Goal: Task Accomplishment & Management: Manage account settings

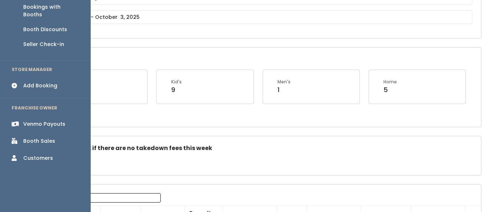
scroll to position [106, 0]
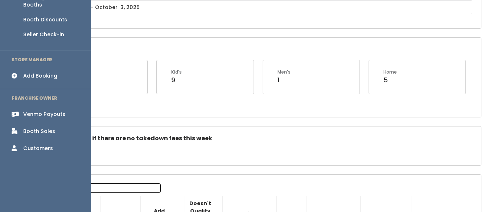
click at [41, 128] on div "Booth Sales" at bounding box center [39, 132] width 32 height 8
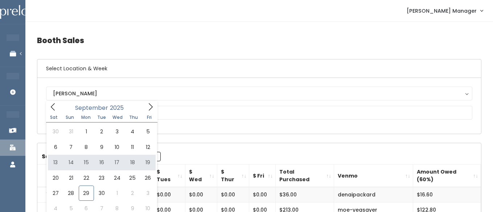
type input "September 13 to September 19"
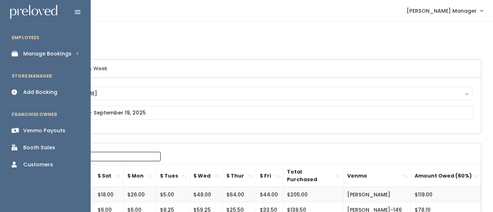
click at [26, 51] on div "Manage Bookings" at bounding box center [47, 54] width 48 height 8
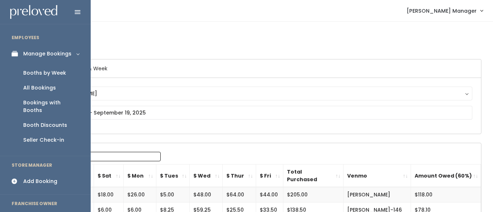
click at [26, 73] on div "Booths by Week" at bounding box center [44, 73] width 43 height 8
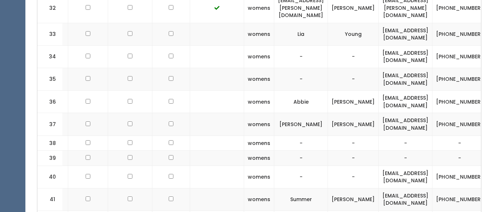
scroll to position [0, 40]
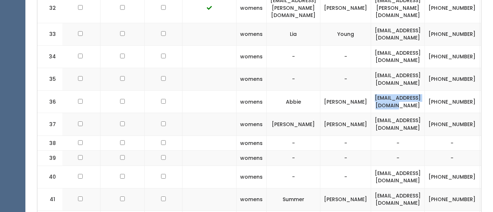
drag, startPoint x: 390, startPoint y: 87, endPoint x: 455, endPoint y: 89, distance: 65.0
click at [425, 91] on td "abbiesolberg@gmail.com" at bounding box center [398, 102] width 54 height 22
copy td "abbiesolberg@gmail.com"
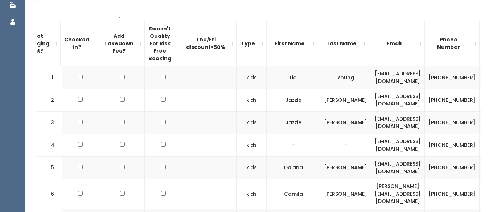
scroll to position [0, 0]
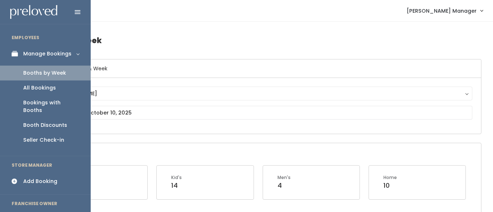
click at [30, 178] on div "Add Booking" at bounding box center [40, 182] width 34 height 8
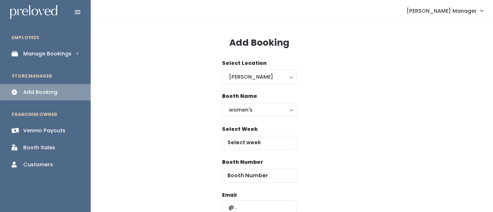
click at [25, 54] on div "Manage Bookings" at bounding box center [47, 54] width 48 height 8
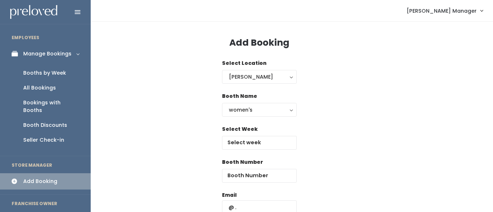
click at [33, 74] on div "Booths by Week" at bounding box center [44, 73] width 43 height 8
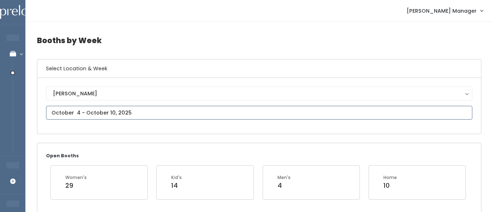
click at [92, 112] on input "text" at bounding box center [259, 113] width 426 height 14
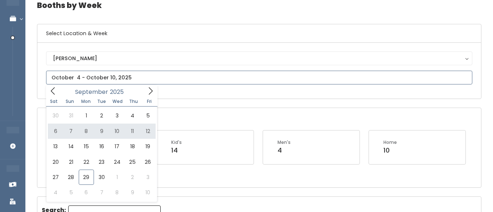
scroll to position [37, 0]
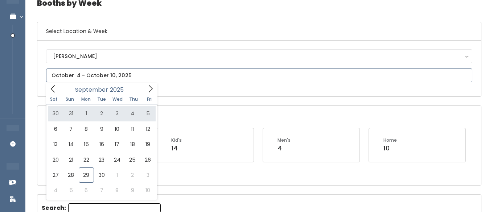
click at [151, 86] on icon at bounding box center [151, 89] width 8 height 8
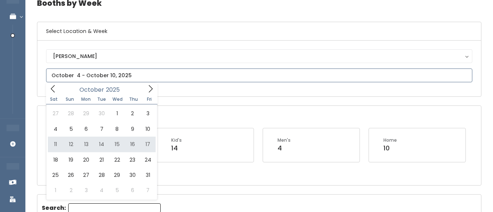
type input "October 11 to October 17"
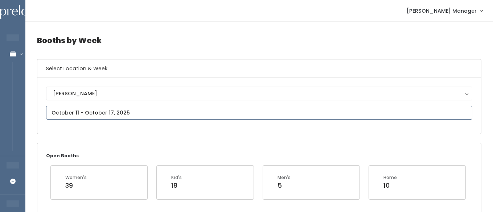
click at [87, 113] on input "text" at bounding box center [259, 113] width 426 height 14
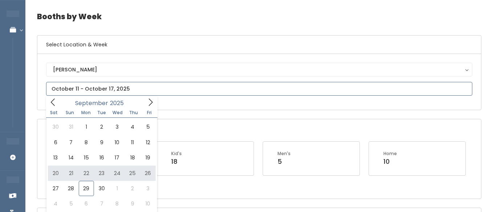
scroll to position [24, 0]
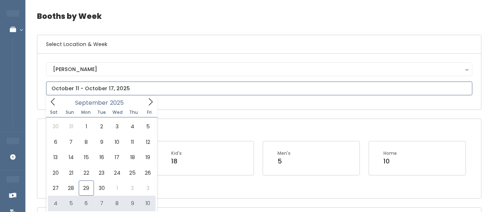
type input "October 4 to October 10"
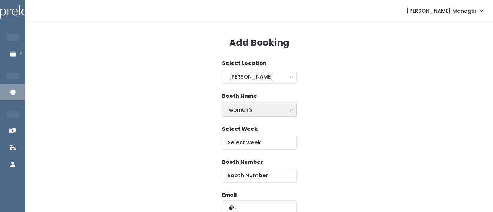
click at [240, 110] on div "women's" at bounding box center [259, 110] width 61 height 8
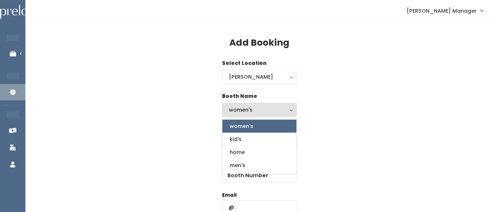
click at [356, 108] on div "Booth Name women's kid's home men's women's women's kid's home men's" at bounding box center [259, 109] width 444 height 33
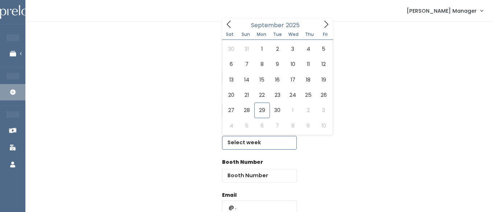
click at [262, 142] on input "text" at bounding box center [259, 143] width 75 height 14
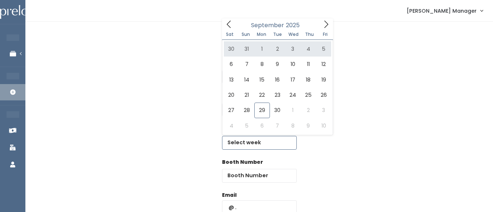
click at [327, 25] on icon at bounding box center [326, 24] width 8 height 8
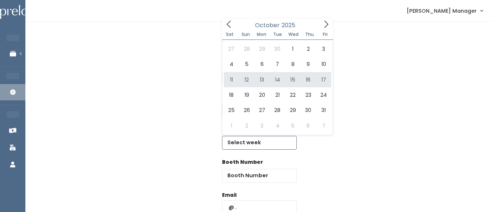
type input "October 11 to October 17"
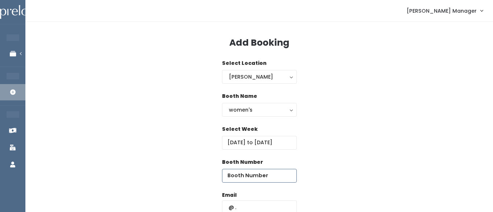
click at [279, 173] on input "number" at bounding box center [259, 176] width 75 height 14
type input "36"
click at [265, 204] on input "text" at bounding box center [259, 208] width 75 height 14
paste input "abbiesolberg@gmail.com"
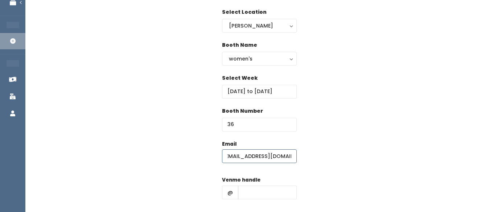
scroll to position [58, 0]
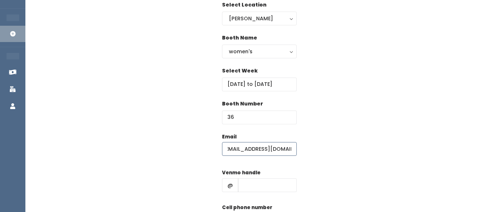
type input "abbiesolberg@gmail.com"
click at [255, 182] on input "text" at bounding box center [267, 185] width 59 height 14
type input "hhhh"
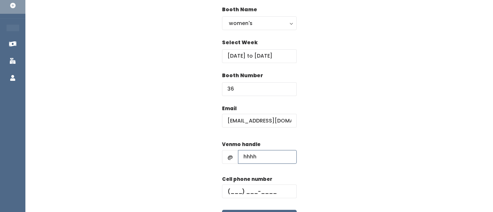
scroll to position [88, 0]
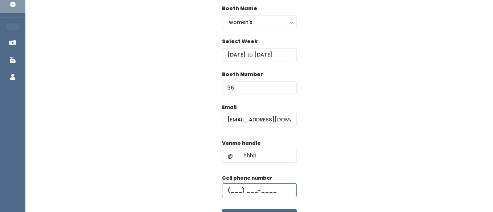
click at [239, 189] on input "text" at bounding box center [259, 191] width 75 height 14
type input "(555) 555-5555"
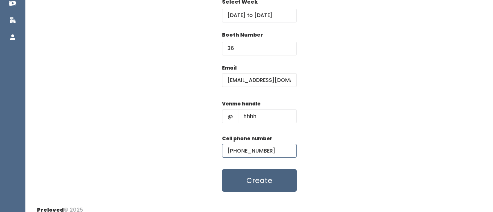
scroll to position [135, 0]
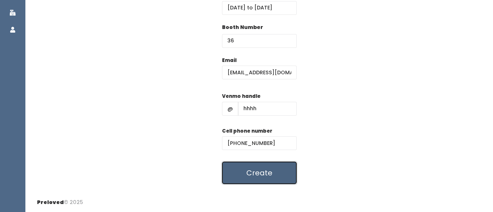
click at [240, 173] on button "Create" at bounding box center [259, 173] width 75 height 22
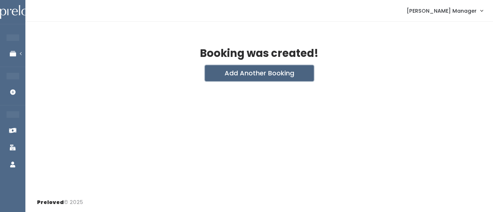
click at [222, 74] on button "Add Another Booking" at bounding box center [259, 73] width 109 height 16
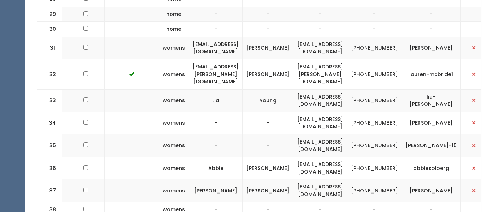
scroll to position [0, 144]
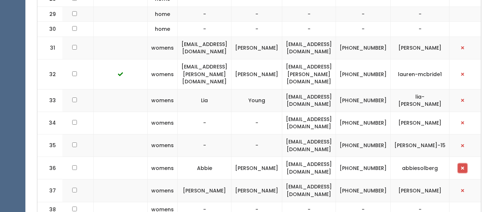
click at [464, 164] on button "button" at bounding box center [462, 168] width 9 height 9
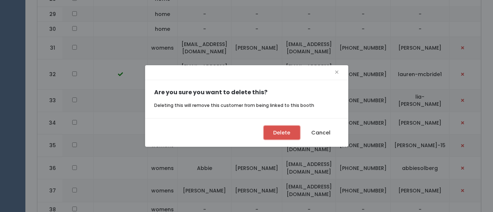
click at [281, 133] on button "Delete" at bounding box center [282, 133] width 36 height 14
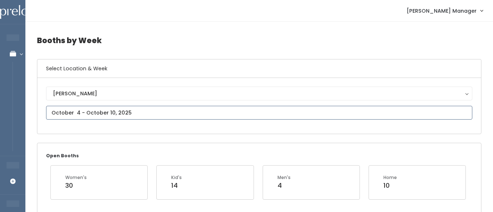
click at [64, 111] on input "text" at bounding box center [259, 113] width 426 height 14
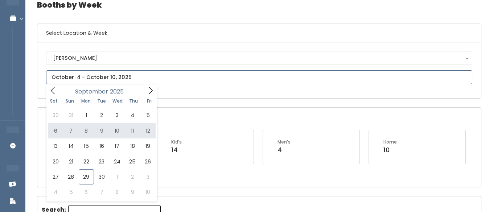
scroll to position [50, 0]
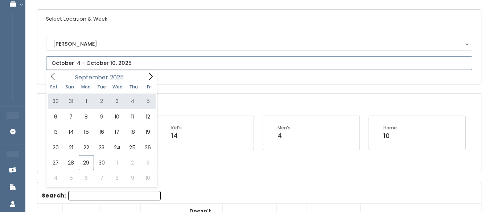
click at [153, 79] on icon at bounding box center [151, 77] width 8 height 8
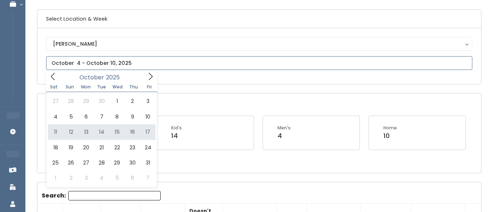
type input "October 11 to October 17"
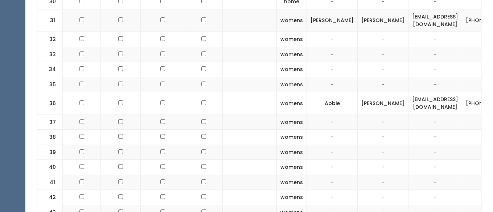
scroll to position [771, 0]
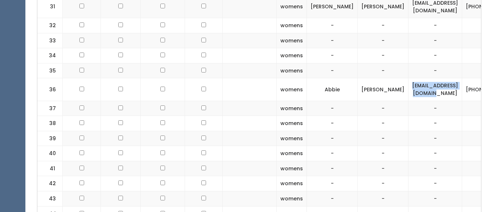
drag, startPoint x: 370, startPoint y: 92, endPoint x: 440, endPoint y: 88, distance: 69.8
click at [440, 88] on td "[EMAIL_ADDRESS][DOMAIN_NAME]" at bounding box center [436, 89] width 54 height 22
copy td "[EMAIL_ADDRESS][DOMAIN_NAME]"
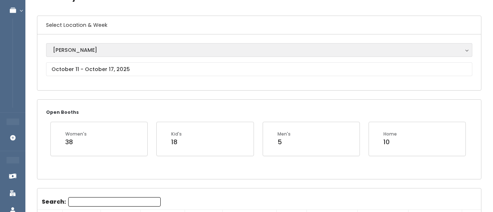
scroll to position [48, 0]
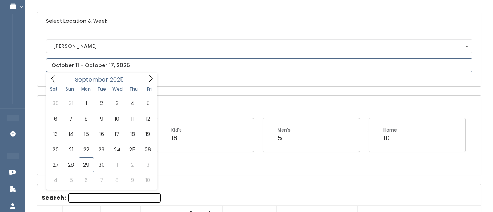
click at [95, 64] on input "text" at bounding box center [259, 65] width 426 height 14
click at [145, 77] on span at bounding box center [151, 78] width 14 height 11
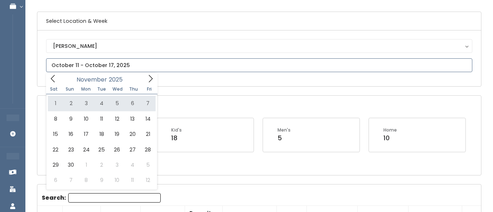
type input "November 1 to November 7"
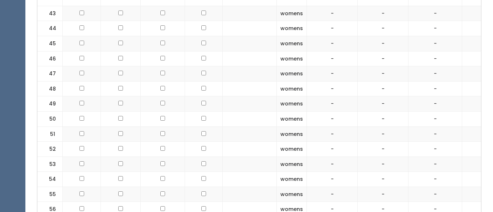
scroll to position [942, 0]
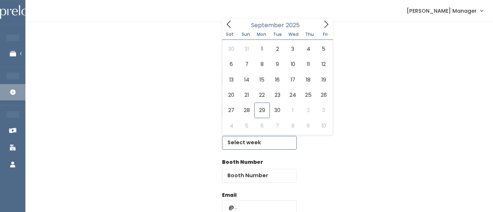
click at [243, 147] on input "text" at bounding box center [259, 143] width 75 height 14
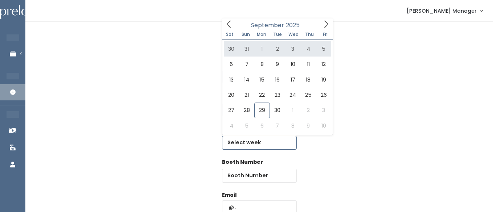
click at [324, 27] on icon at bounding box center [326, 24] width 8 height 8
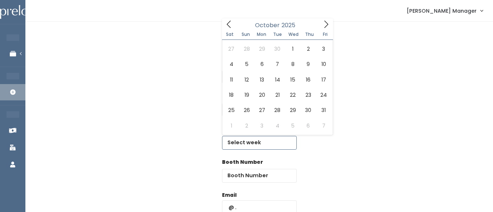
click at [327, 24] on icon at bounding box center [326, 24] width 8 height 8
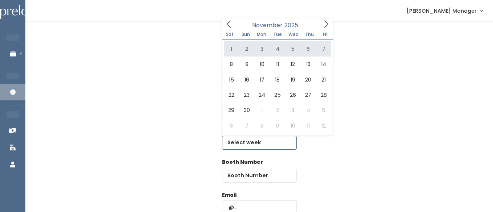
type input "[DATE] to [DATE]"
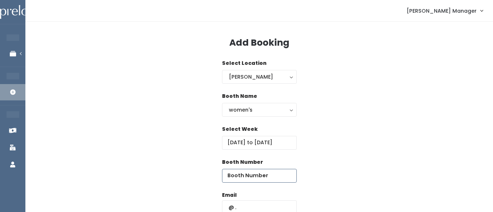
click at [269, 178] on input "number" at bounding box center [259, 176] width 75 height 14
type input "36"
click at [260, 203] on input "text" at bounding box center [259, 208] width 75 height 14
paste input "[EMAIL_ADDRESS][DOMAIN_NAME]"
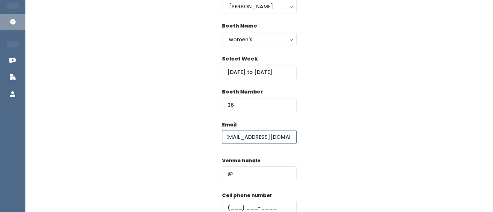
scroll to position [94, 0]
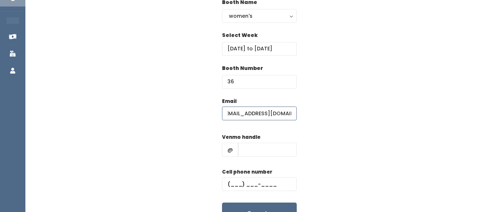
type input "[EMAIL_ADDRESS][DOMAIN_NAME]"
type input "hhhh"
click at [249, 180] on input "text" at bounding box center [259, 184] width 75 height 14
type input "[PHONE_NUMBER]"
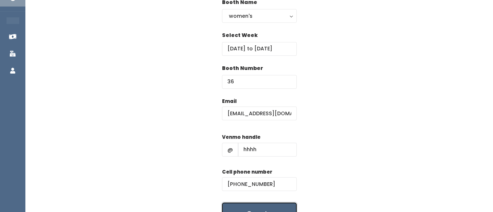
click at [249, 208] on button "Create" at bounding box center [259, 214] width 75 height 22
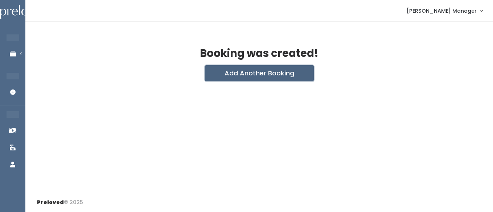
click at [223, 72] on button "Add Another Booking" at bounding box center [259, 73] width 109 height 16
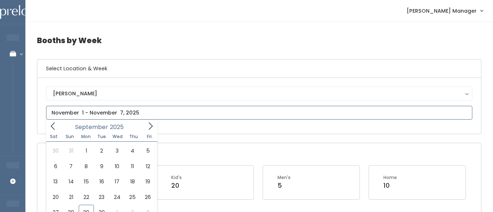
click at [74, 113] on input "text" at bounding box center [259, 113] width 426 height 14
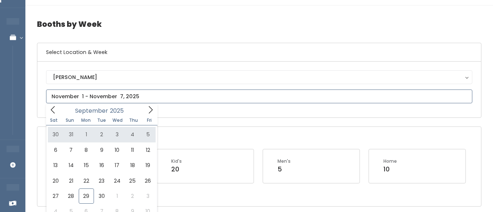
scroll to position [18, 0]
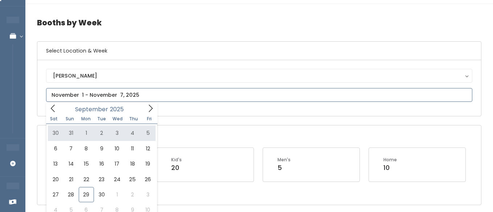
click at [147, 110] on icon at bounding box center [151, 108] width 8 height 8
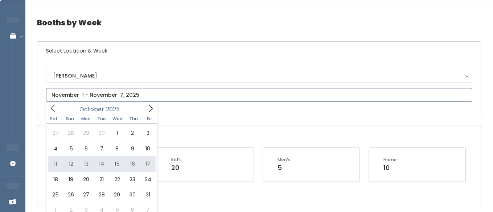
type input "October 11 to October 17"
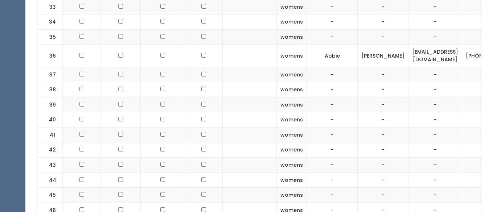
scroll to position [0, 75]
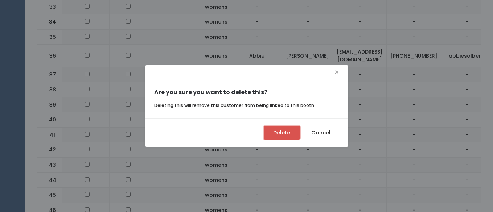
click at [272, 134] on button "Delete" at bounding box center [282, 133] width 36 height 14
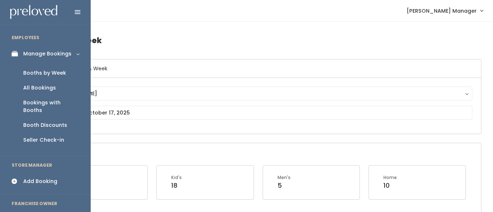
click at [38, 70] on div "Booths by Week" at bounding box center [44, 73] width 43 height 8
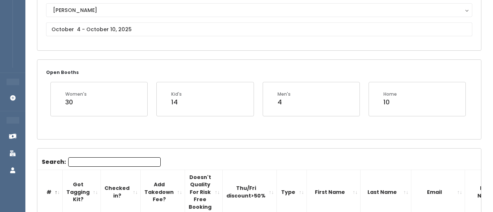
scroll to position [98, 0]
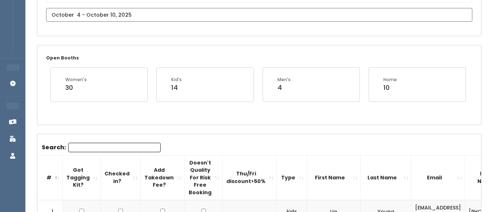
click at [94, 15] on input "text" at bounding box center [259, 15] width 426 height 14
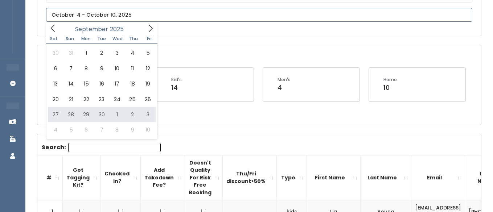
type input "[DATE] to [DATE]"
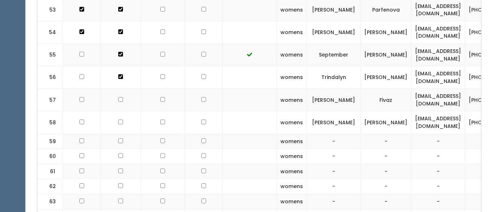
scroll to position [1371, 0]
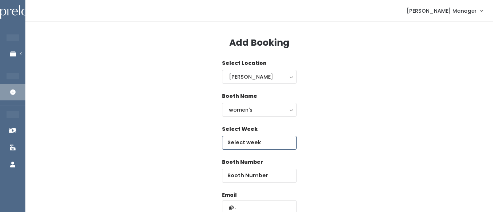
click at [248, 143] on input "text" at bounding box center [259, 143] width 75 height 14
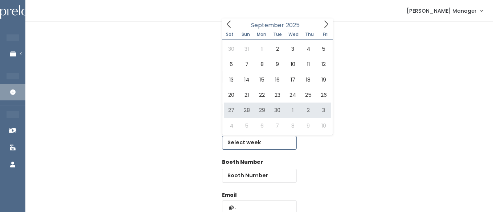
type input "[DATE] to [DATE]"
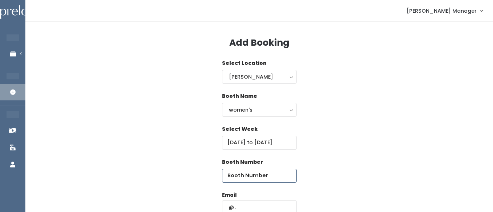
click at [273, 179] on input "number" at bounding box center [259, 176] width 75 height 14
type input "59"
click at [252, 204] on input "text" at bounding box center [259, 208] width 75 height 14
type input "i"
paste input "[PERSON_NAME][EMAIL_ADDRESS][DOMAIN_NAME]"
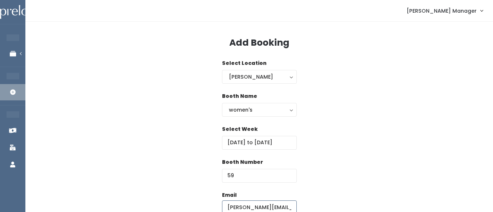
scroll to position [0, 0]
click at [228, 207] on input "[PERSON_NAME][EMAIL_ADDRESS][DOMAIN_NAME]" at bounding box center [259, 208] width 75 height 14
click at [226, 208] on input "[PERSON_NAME][EMAIL_ADDRESS][DOMAIN_NAME]" at bounding box center [259, 208] width 75 height 14
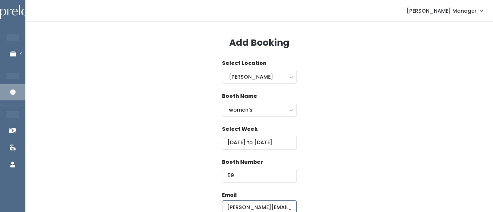
click at [227, 208] on input "[PERSON_NAME][EMAIL_ADDRESS][DOMAIN_NAME]" at bounding box center [259, 208] width 75 height 14
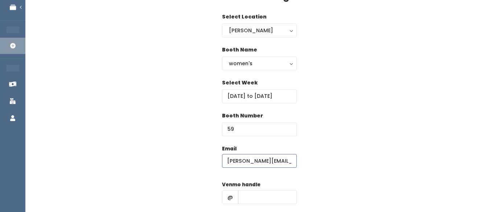
scroll to position [53, 0]
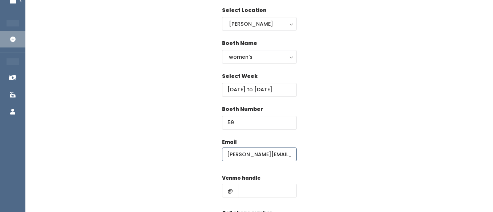
click at [229, 155] on input "[PERSON_NAME][EMAIL_ADDRESS][DOMAIN_NAME]" at bounding box center [259, 155] width 75 height 14
click at [227, 155] on input "[PERSON_NAME][EMAIL_ADDRESS][DOMAIN_NAME]" at bounding box center [259, 155] width 75 height 14
click at [225, 155] on input "[PERSON_NAME][EMAIL_ADDRESS][DOMAIN_NAME]" at bounding box center [259, 155] width 75 height 14
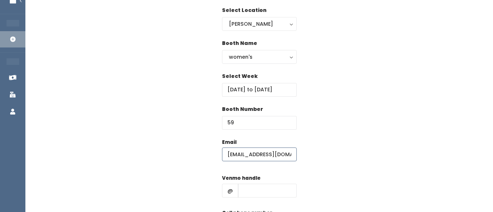
type input "[EMAIL_ADDRESS][DOMAIN_NAME]"
click at [327, 155] on div "Email [EMAIL_ADDRESS][DOMAIN_NAME] Venmo handle @ Cell phone number Create" at bounding box center [259, 203] width 444 height 128
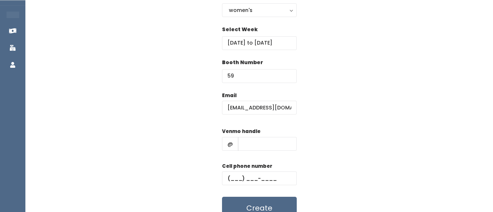
scroll to position [116, 0]
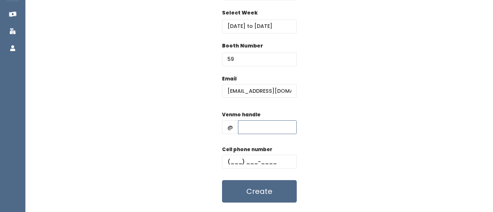
click at [254, 128] on input "text" at bounding box center [267, 127] width 59 height 14
type input "hhhh"
click at [237, 160] on input "text" at bounding box center [259, 162] width 75 height 14
type input "[PHONE_NUMBER]"
click at [244, 204] on div "Add Booking Select Location [PERSON_NAME] Name women's kid's home men's women's…" at bounding box center [259, 58] width 468 height 306
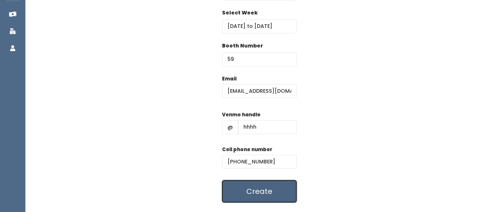
click at [244, 189] on button "Create" at bounding box center [259, 191] width 75 height 22
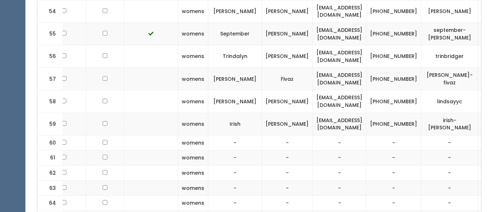
scroll to position [0, 140]
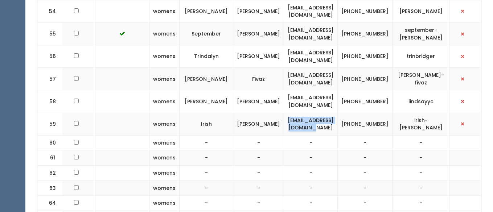
drag, startPoint x: 289, startPoint y: 94, endPoint x: 351, endPoint y: 99, distance: 62.2
click at [338, 113] on td "[EMAIL_ADDRESS][DOMAIN_NAME]" at bounding box center [311, 124] width 54 height 22
copy td "[EMAIL_ADDRESS][DOMAIN_NAME]"
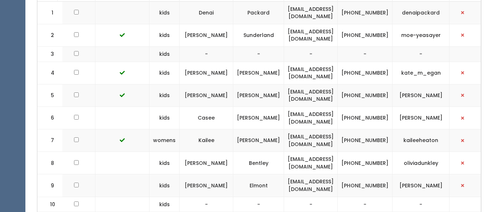
scroll to position [0, 0]
